Goal: Task Accomplishment & Management: Manage account settings

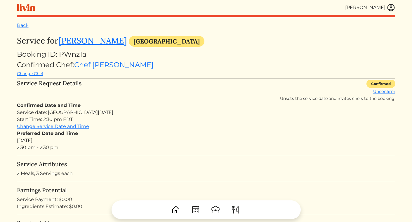
click at [391, 7] on img at bounding box center [390, 7] width 9 height 9
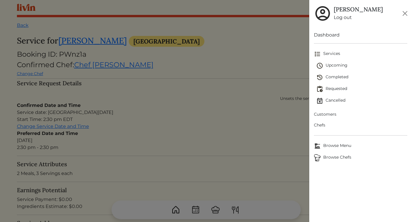
click at [335, 67] on span "Upcoming" at bounding box center [361, 65] width 91 height 7
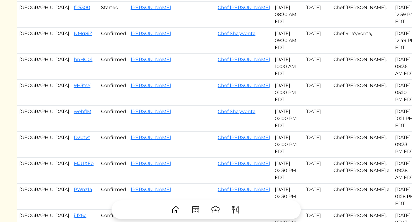
scroll to position [56, 0]
click at [74, 112] on link "wehflM" at bounding box center [83, 111] width 18 height 6
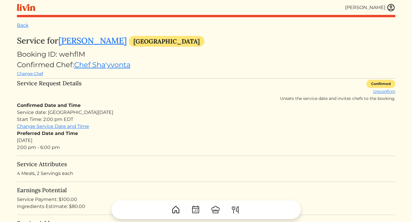
click at [21, 29] on div "Back" at bounding box center [206, 25] width 378 height 7
click at [21, 26] on link "Back" at bounding box center [23, 25] width 12 height 6
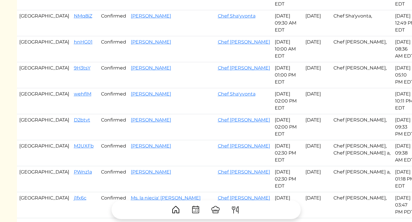
scroll to position [80, 0]
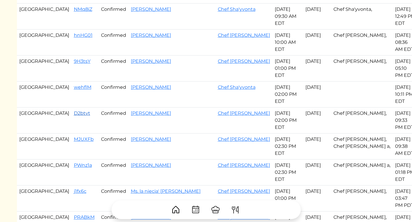
click at [74, 110] on link "D2btvt" at bounding box center [82, 113] width 16 height 6
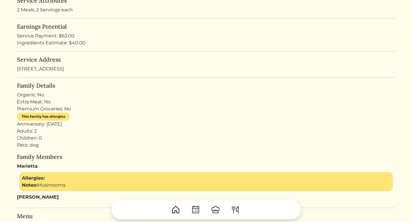
scroll to position [150, 0]
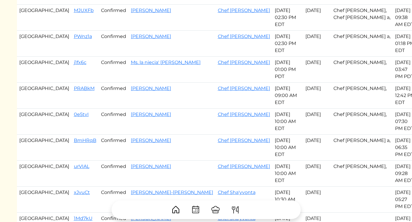
scroll to position [210, 0]
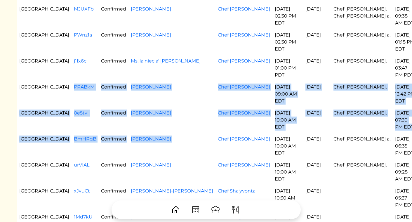
drag, startPoint x: 44, startPoint y: 72, endPoint x: 233, endPoint y: 120, distance: 194.6
click at [233, 120] on tbody "Atlanta fP5300 Started Shellie Gifford Chef Brandon c Sep 15, 2025 08:30 AM EDT…" at bounding box center [217, 124] width 400 height 554
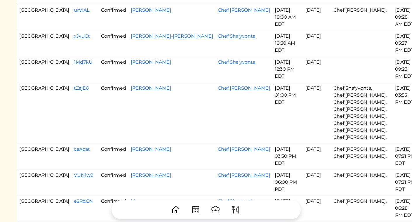
scroll to position [367, 0]
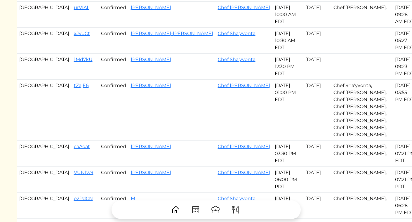
copy tbody "PRABkM Confirmed Elizabeth k Radford Chef Brandon c Sep 16, 2025 09:00 AM EDT S…"
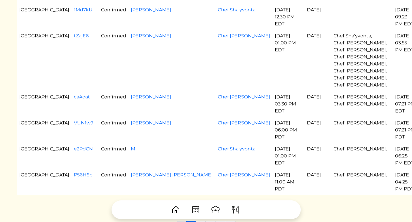
scroll to position [422, 0]
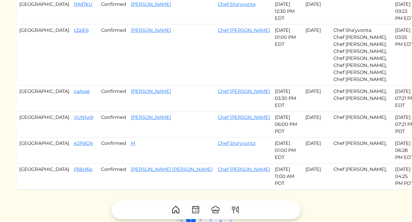
copy tbody "PRABkM Confirmed Elizabeth k Radford Chef Brandon c Sep 16, 2025 09:00 AM EDT S…"
click at [236, 51] on td "Chef [PERSON_NAME]" at bounding box center [243, 55] width 57 height 61
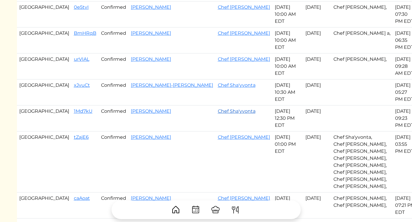
scroll to position [313, 0]
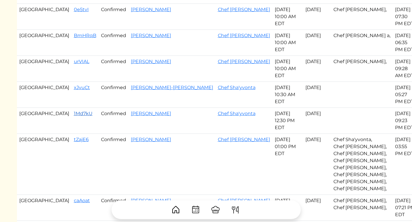
click at [74, 111] on link "1Md7kU" at bounding box center [83, 114] width 19 height 6
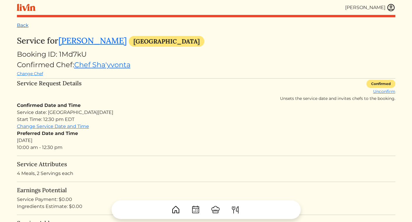
click at [25, 25] on link "Back" at bounding box center [23, 25] width 12 height 6
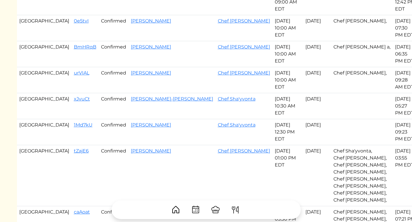
scroll to position [329, 0]
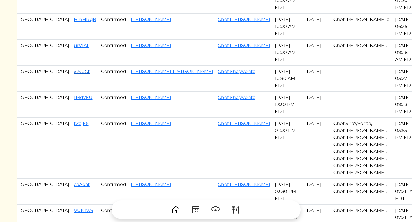
click at [74, 69] on link "xJvuCt" at bounding box center [82, 72] width 16 height 6
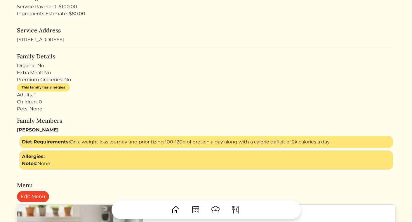
scroll to position [141, 0]
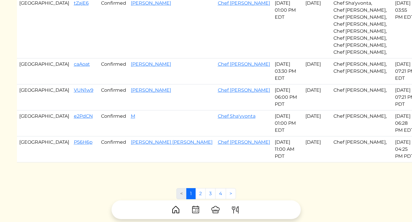
scroll to position [451, 0]
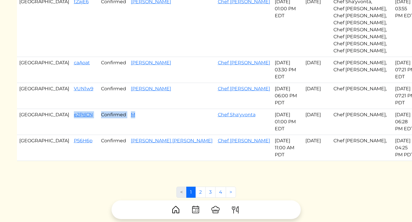
drag, startPoint x: 43, startPoint y: 102, endPoint x: 164, endPoint y: 100, distance: 121.1
click at [164, 109] on tr "Atlanta e2PdCN Confirmed M Chef Sha'yvonta Sep 17, 2025 01:00 PM EDT Sep 17, 20…" at bounding box center [217, 122] width 400 height 26
click at [165, 109] on td "M" at bounding box center [171, 122] width 87 height 26
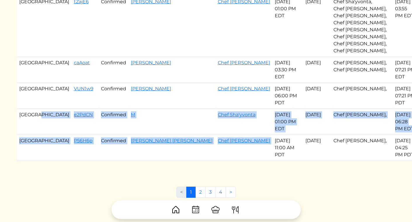
drag, startPoint x: 41, startPoint y: 100, endPoint x: 246, endPoint y: 125, distance: 206.2
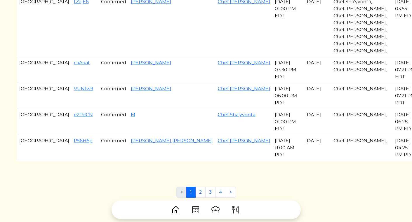
click at [272, 135] on td "[DATE] 11:00 AM PDT" at bounding box center [287, 148] width 31 height 26
drag, startPoint x: 43, startPoint y: 99, endPoint x: 271, endPoint y: 97, distance: 228.1
click at [271, 109] on tr "Atlanta e2PdCN Confirmed M Chef Sha'yvonta Sep 17, 2025 01:00 PM EDT Sep 17, 20…" at bounding box center [217, 122] width 400 height 26
copy tr "e2PdCN Confirmed M Chef Sha'yvonta"
click at [151, 109] on td "M" at bounding box center [171, 122] width 87 height 26
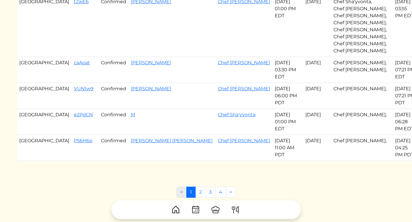
drag, startPoint x: 43, startPoint y: 102, endPoint x: 270, endPoint y: 99, distance: 226.7
click at [270, 109] on tr "Atlanta e2PdCN Confirmed M Chef Sha'yvonta Sep 17, 2025 01:00 PM EDT Sep 17, 20…" at bounding box center [217, 122] width 400 height 26
copy tr "e2PdCN Confirmed M Chef Sha'yvonta Sep 17, 2025"
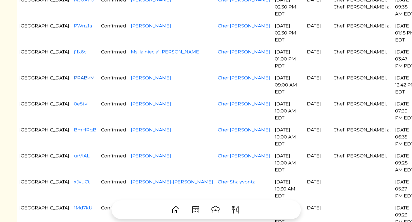
click at [74, 75] on link "PRABkM" at bounding box center [84, 78] width 21 height 6
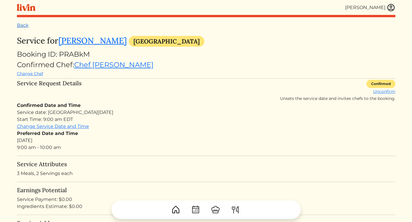
click at [25, 25] on link "Back" at bounding box center [23, 25] width 12 height 6
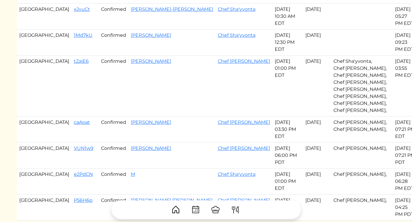
scroll to position [391, 0]
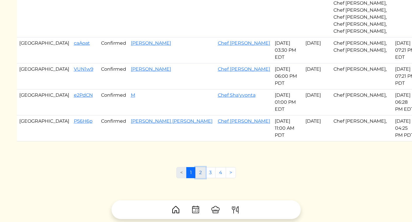
click at [202, 167] on link "2" at bounding box center [200, 172] width 10 height 11
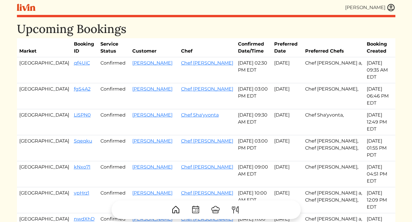
drag, startPoint x: 46, startPoint y: 64, endPoint x: 238, endPoint y: 78, distance: 192.8
copy tbody "qf4UiC Confirmed Mary catherine Gober Chef Danielle a Sep 17, 2025 02:30 PM EDT…"
click at [146, 41] on th "Customer" at bounding box center [154, 47] width 49 height 19
click at [389, 9] on img at bounding box center [390, 7] width 9 height 9
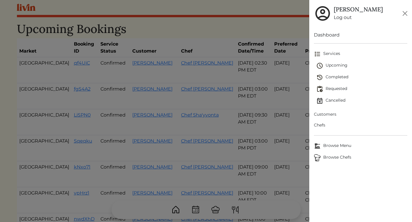
click at [333, 75] on span "Completed" at bounding box center [361, 77] width 91 height 7
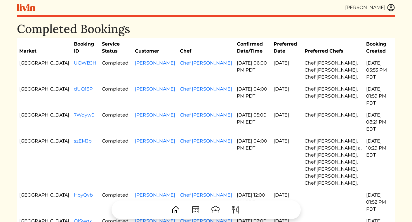
click at [392, 7] on img at bounding box center [390, 7] width 9 height 9
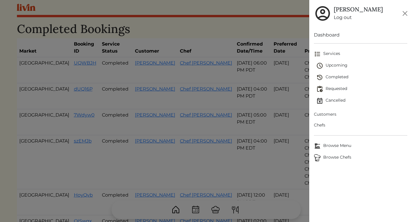
click at [334, 66] on span "Upcoming" at bounding box center [361, 65] width 91 height 7
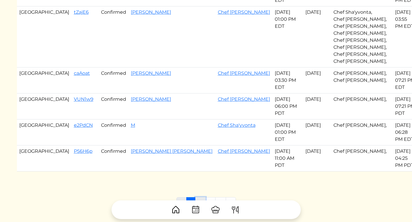
click at [197, 197] on link "2" at bounding box center [200, 202] width 10 height 11
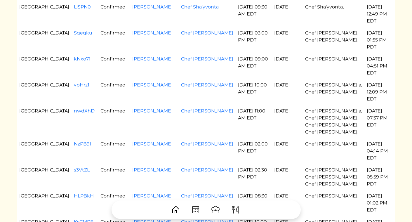
scroll to position [109, 0]
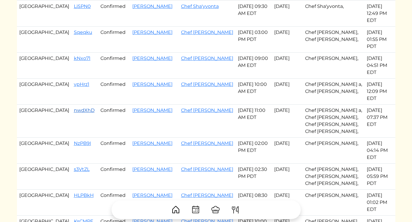
click at [74, 107] on link "nwdXhD" at bounding box center [84, 110] width 21 height 6
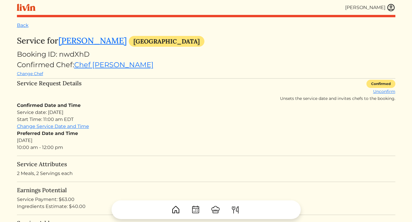
click at [85, 46] on h3 "Service for Burns Karen Atlanta" at bounding box center [206, 41] width 378 height 11
click at [84, 43] on link "[PERSON_NAME]" at bounding box center [92, 40] width 68 height 11
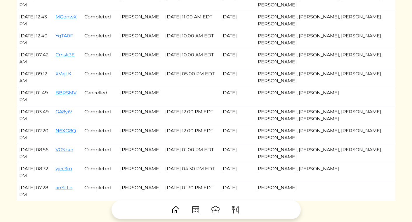
scroll to position [747, 0]
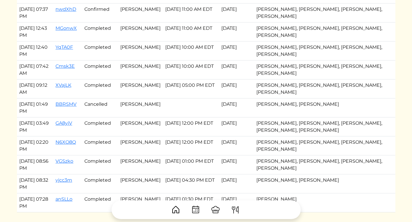
click at [137, 104] on td "[PERSON_NAME]" at bounding box center [140, 107] width 45 height 19
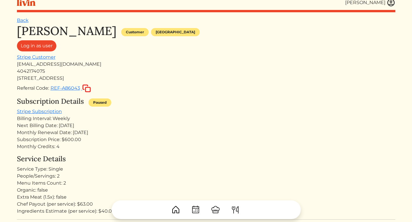
scroll to position [0, 0]
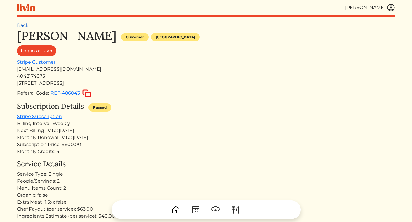
click at [25, 25] on link "Back" at bounding box center [23, 25] width 12 height 6
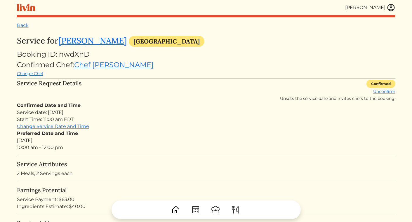
click at [391, 8] on img at bounding box center [390, 7] width 9 height 9
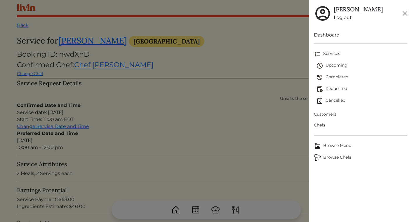
click at [334, 77] on span "Completed" at bounding box center [361, 77] width 91 height 7
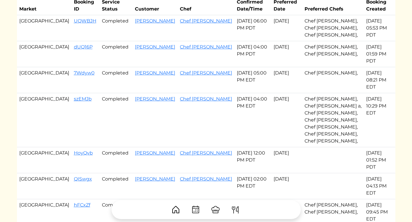
scroll to position [34, 0]
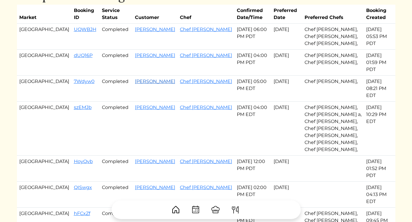
click at [135, 78] on link "[PERSON_NAME]" at bounding box center [155, 81] width 40 height 6
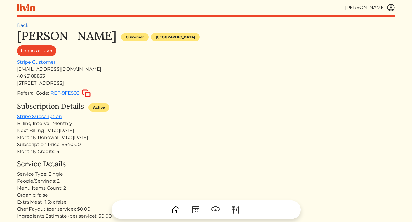
click at [24, 25] on link "Back" at bounding box center [23, 25] width 12 height 6
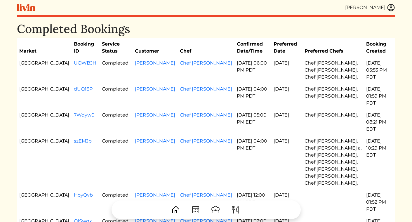
click at [390, 8] on img at bounding box center [390, 7] width 9 height 9
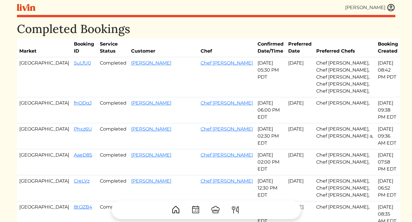
click at [391, 8] on img at bounding box center [390, 7] width 9 height 9
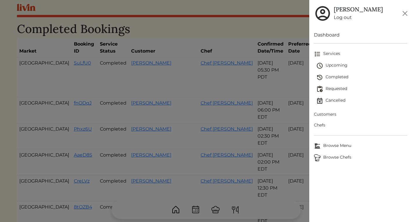
click at [334, 63] on span "Upcoming" at bounding box center [361, 65] width 91 height 7
